Goal: Register for event/course

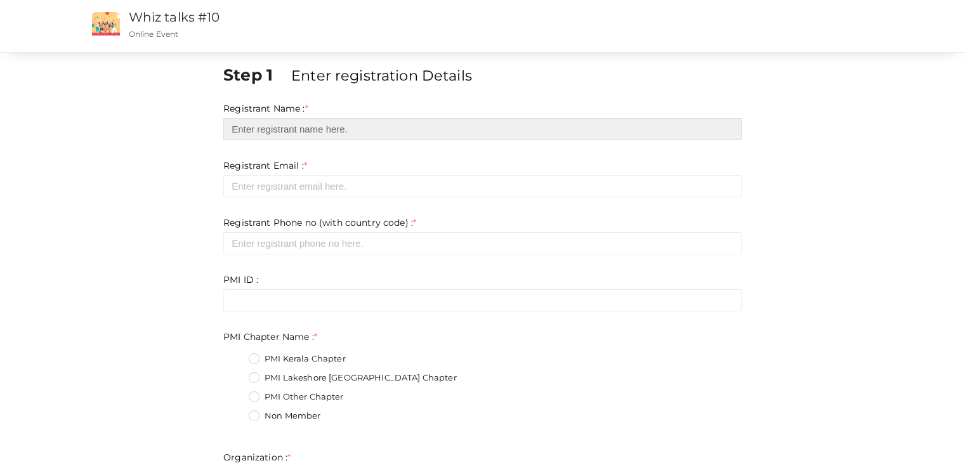
click at [315, 134] on input "text" at bounding box center [482, 129] width 518 height 22
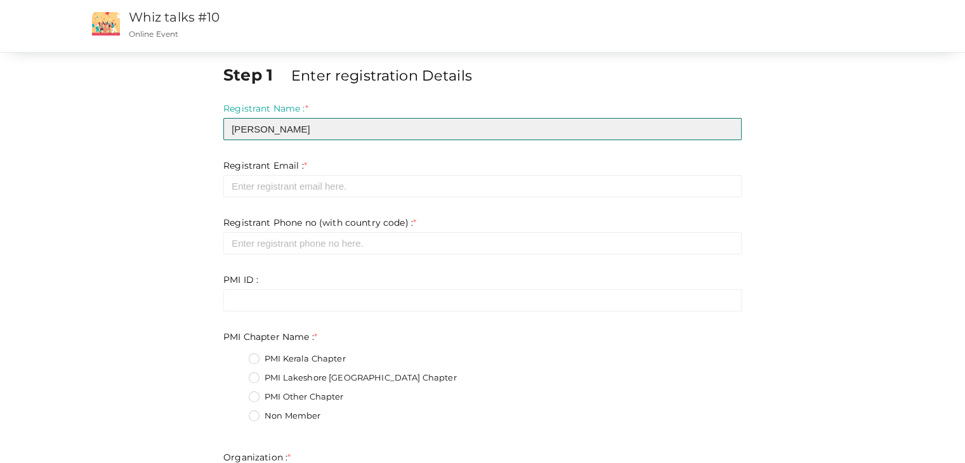
type input "[PERSON_NAME]"
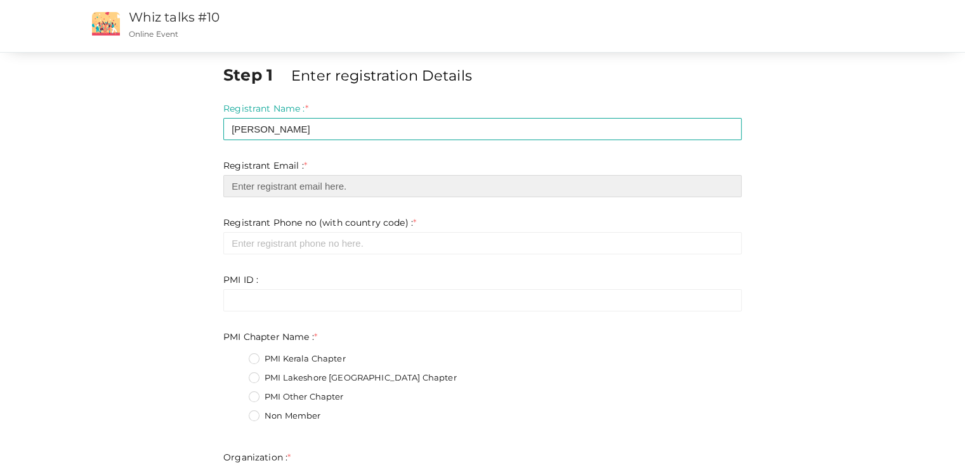
click at [348, 183] on input "email" at bounding box center [482, 186] width 518 height 22
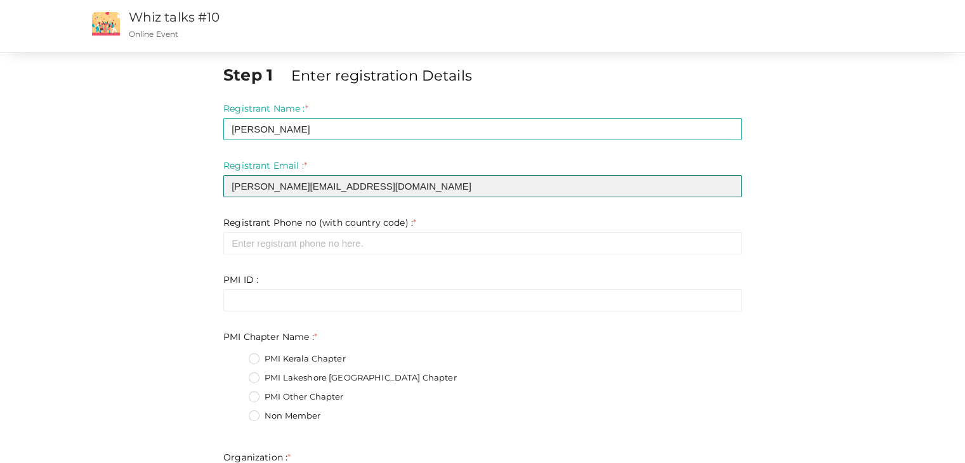
type input "[PERSON_NAME][EMAIL_ADDRESS][DOMAIN_NAME]"
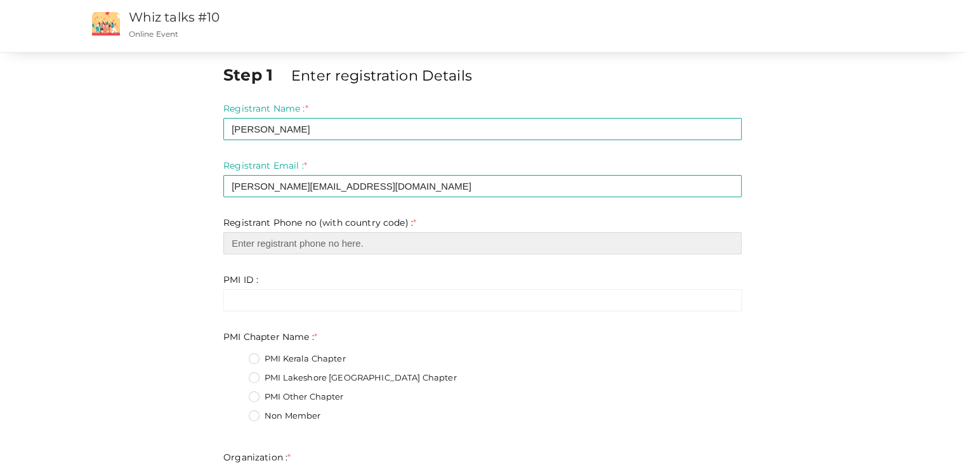
click at [325, 245] on input "number" at bounding box center [482, 243] width 518 height 22
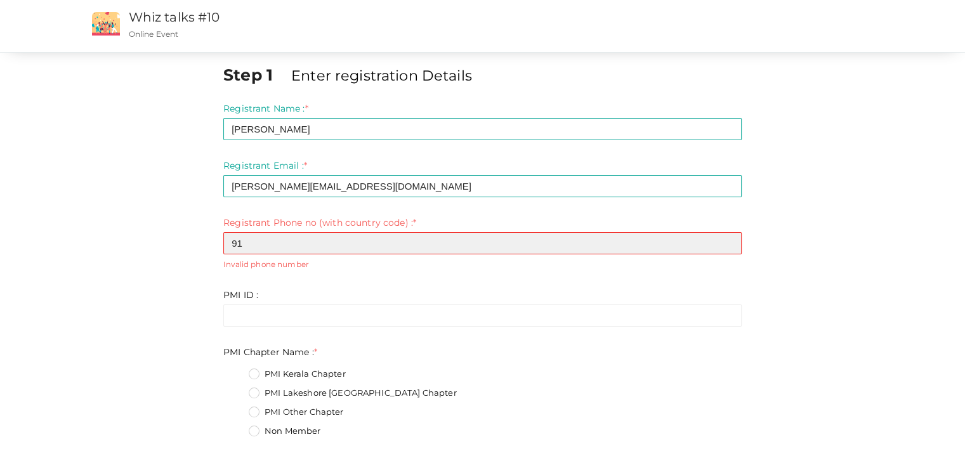
type input "9"
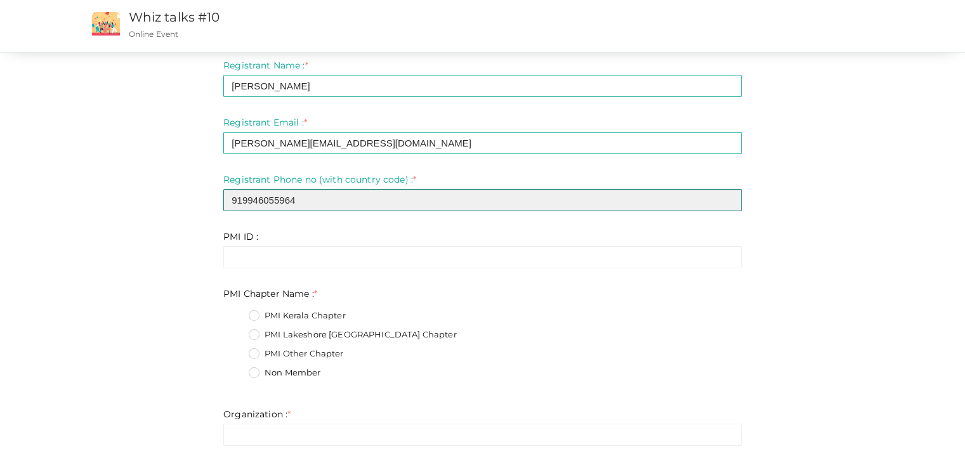
scroll to position [63, 0]
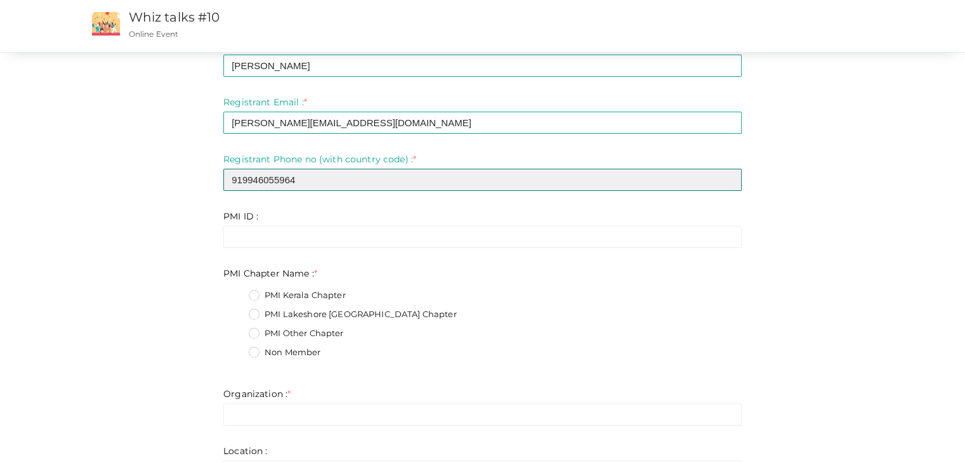
type input "919946055964"
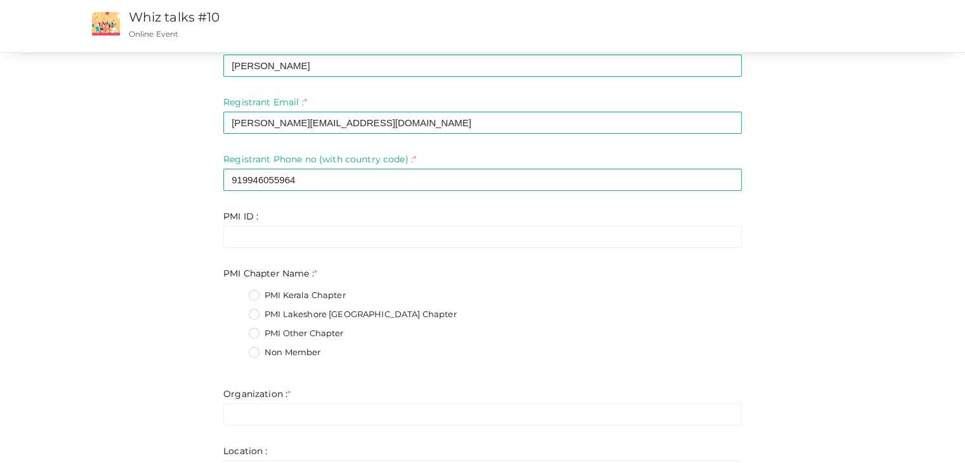
click at [257, 294] on label "PMI Kerala Chapter" at bounding box center [297, 295] width 97 height 13
click at [236, 292] on Name\+0 "PMI Kerala Chapter" at bounding box center [236, 292] width 0 height 0
click at [254, 353] on label "Non Member" at bounding box center [285, 352] width 72 height 13
click at [236, 349] on Name\+3 "Non Member" at bounding box center [236, 349] width 0 height 0
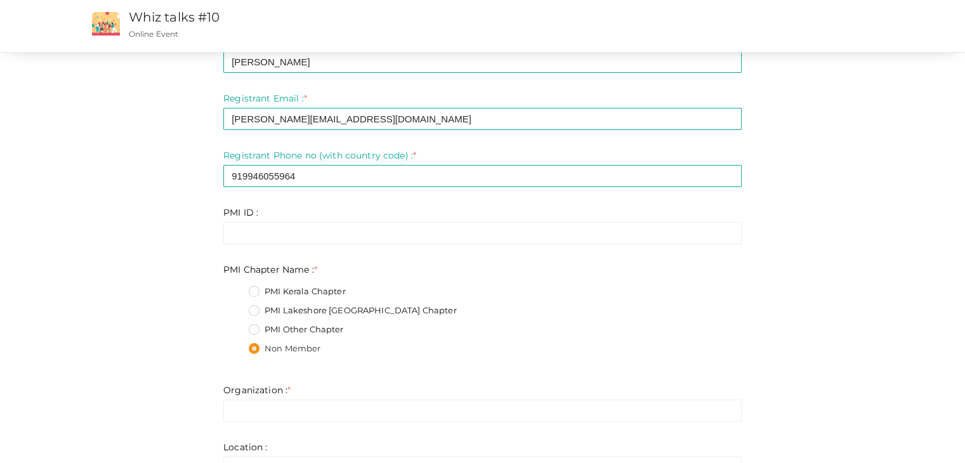
scroll to position [127, 0]
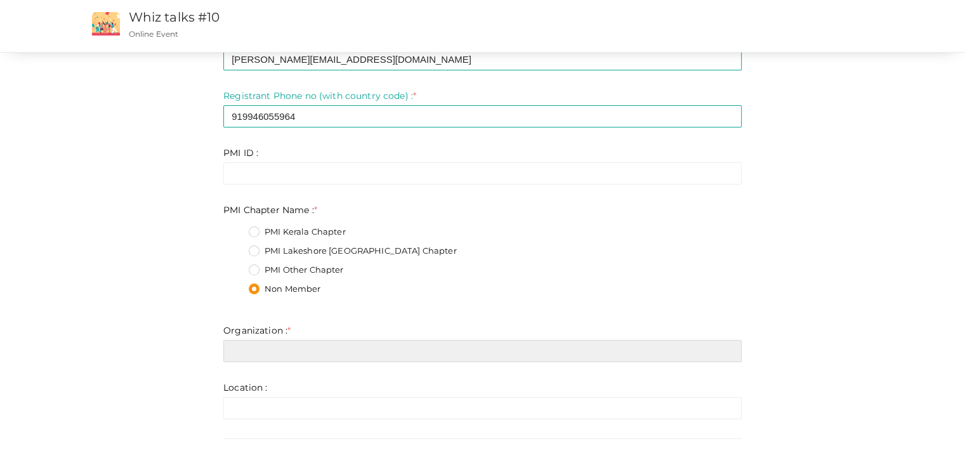
click at [326, 352] on input "text" at bounding box center [482, 351] width 518 height 22
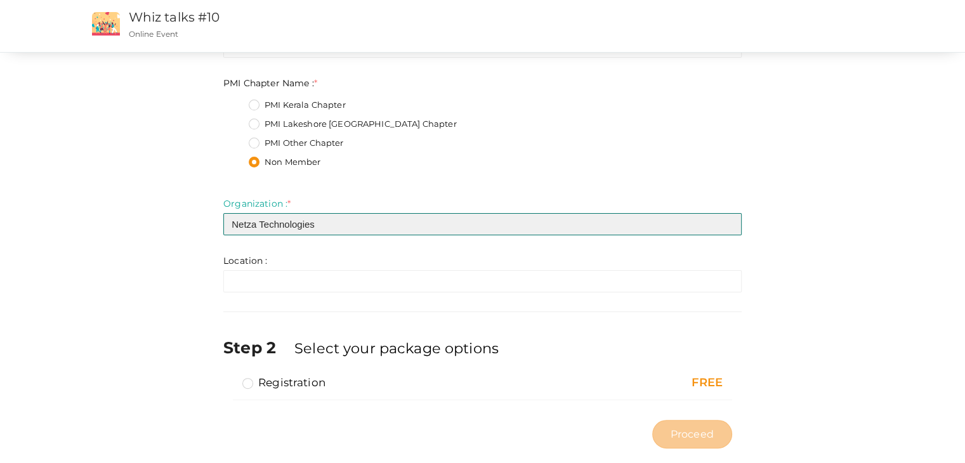
type input "Netza Technologies"
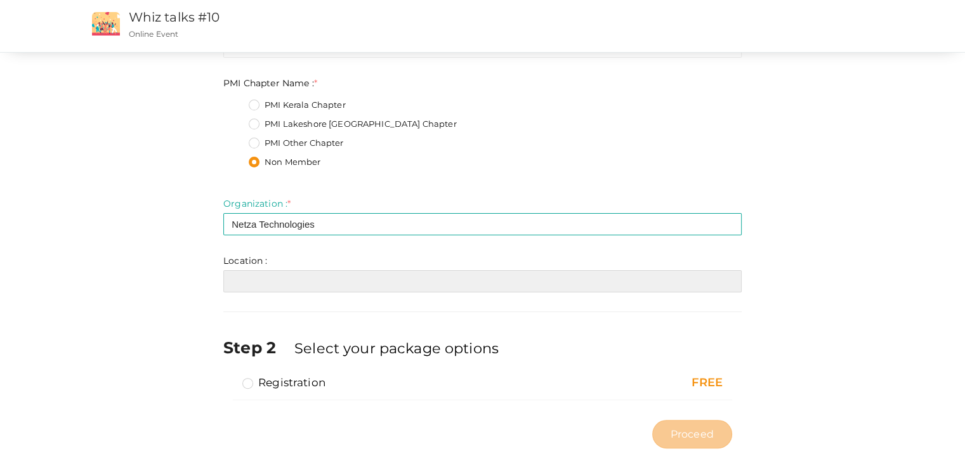
click at [282, 288] on input "text" at bounding box center [482, 281] width 518 height 22
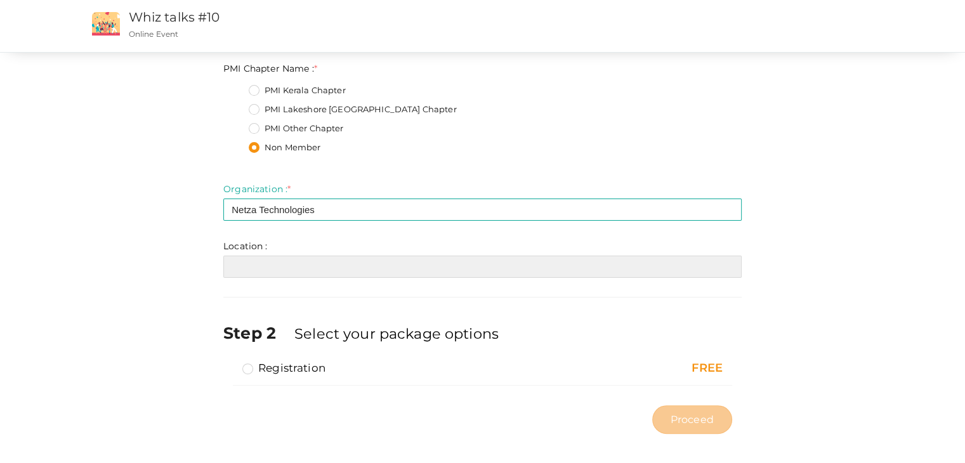
scroll to position [277, 0]
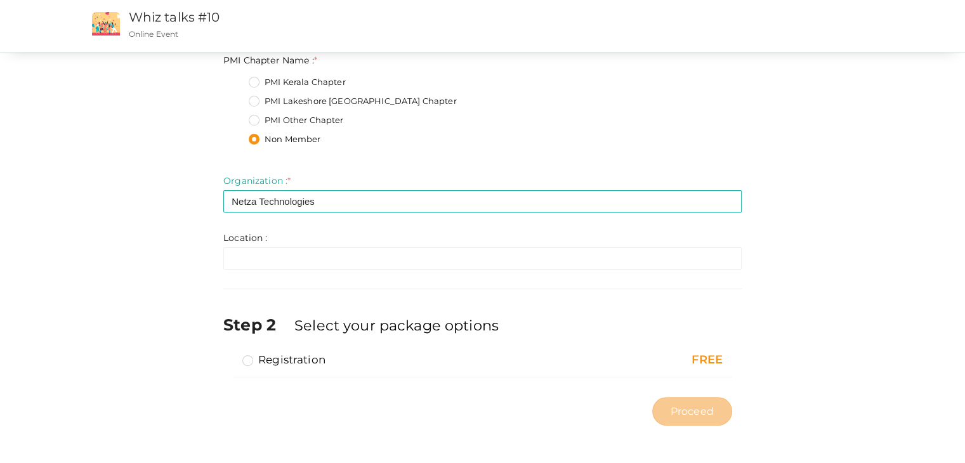
click at [246, 358] on label "Registration" at bounding box center [283, 359] width 83 height 15
click at [230, 355] on input "Registration" at bounding box center [230, 355] width 0 height 0
click at [700, 415] on span "Proceed" at bounding box center [692, 411] width 43 height 15
type input "N/A"
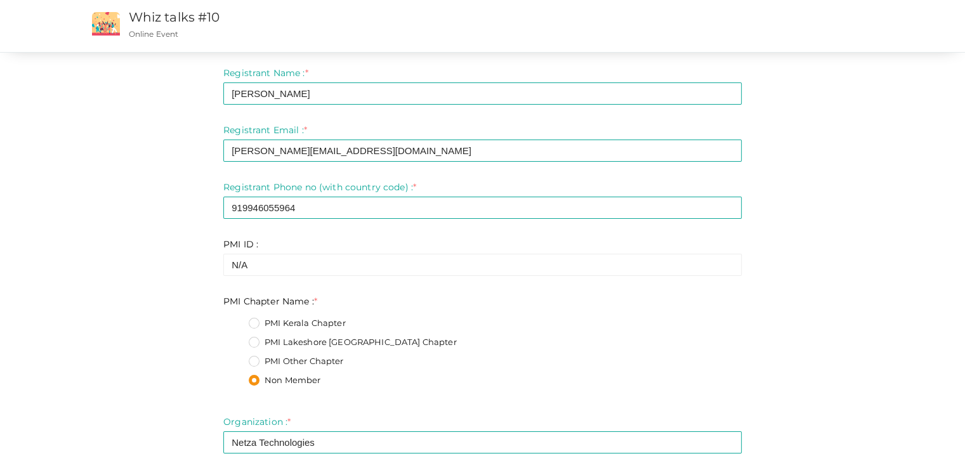
scroll to position [0, 0]
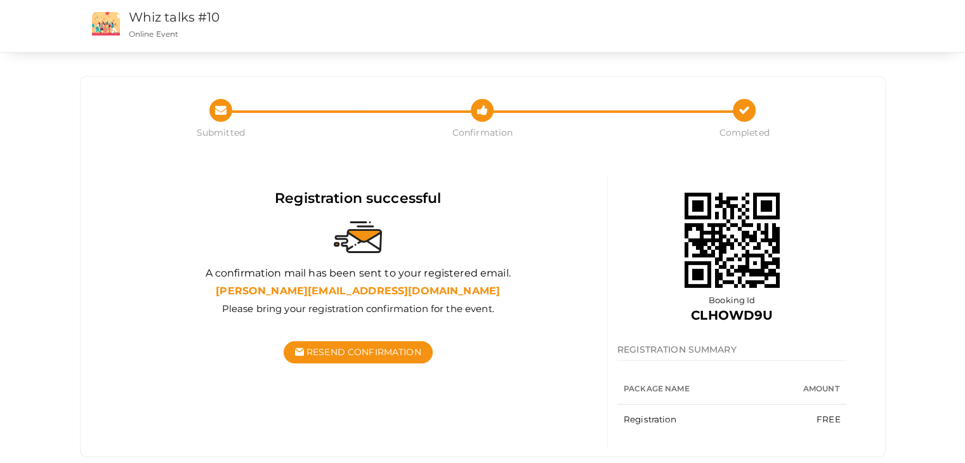
scroll to position [25, 0]
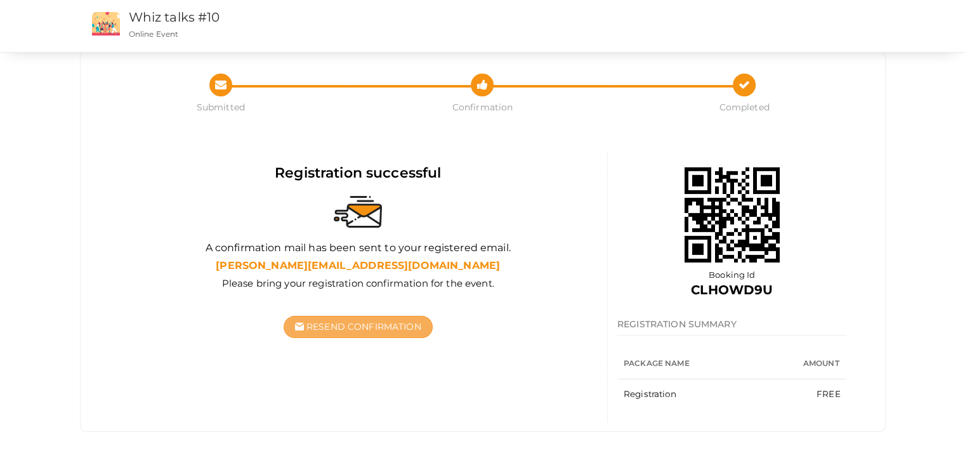
click at [388, 328] on span "Resend Confirmation" at bounding box center [363, 326] width 115 height 11
